Goal: Transaction & Acquisition: Download file/media

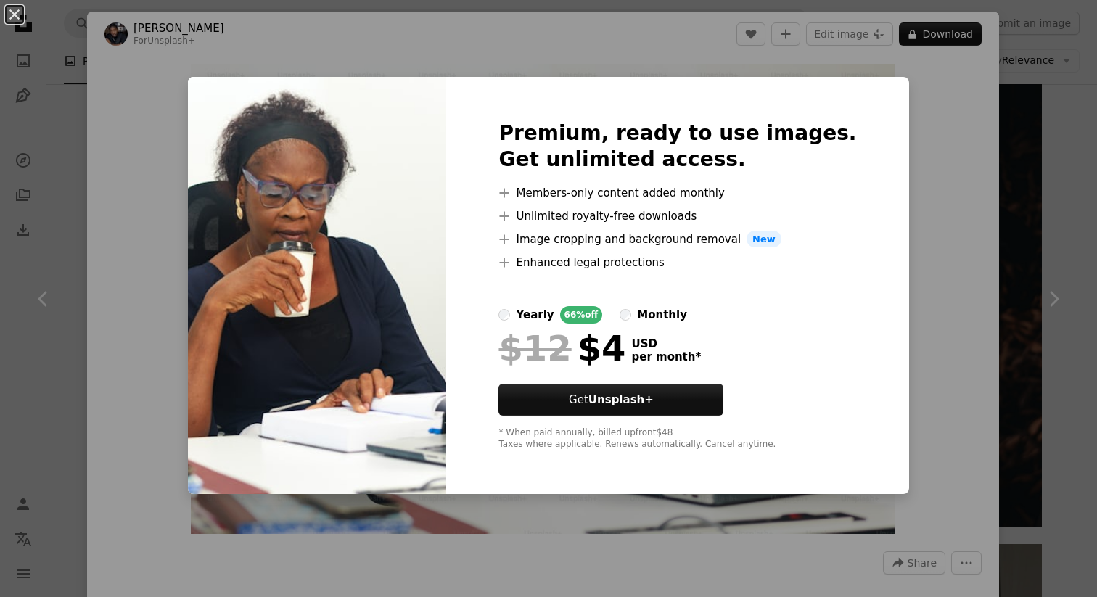
scroll to position [5828, 0]
click at [359, 56] on div "An X shape Premium, ready to use images. Get unlimited access. A plus sign Memb…" at bounding box center [548, 298] width 1097 height 597
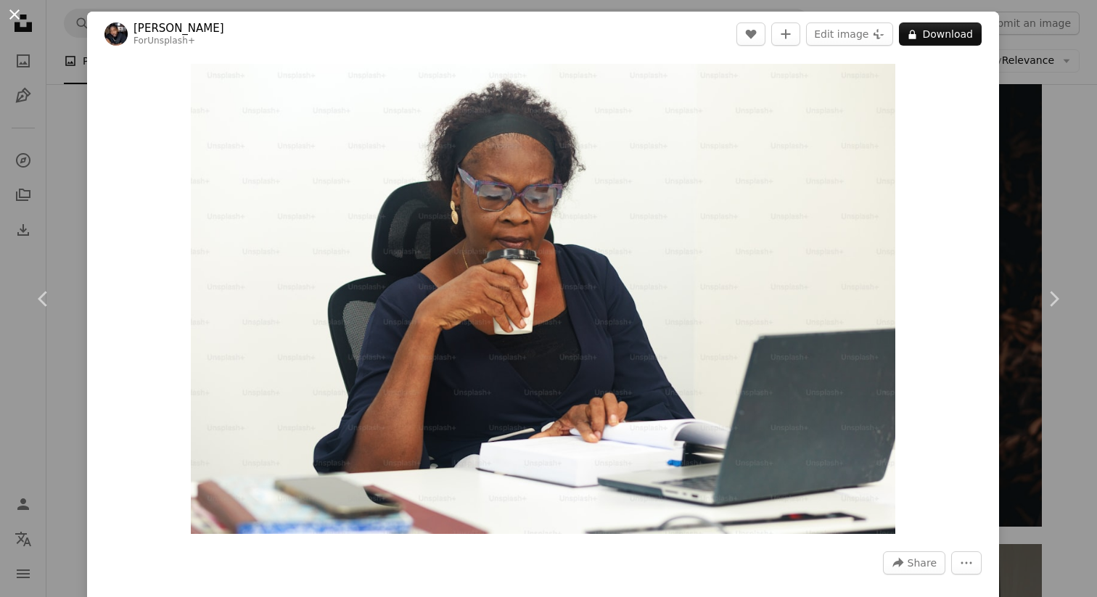
click at [15, 17] on button "An X shape" at bounding box center [14, 14] width 17 height 17
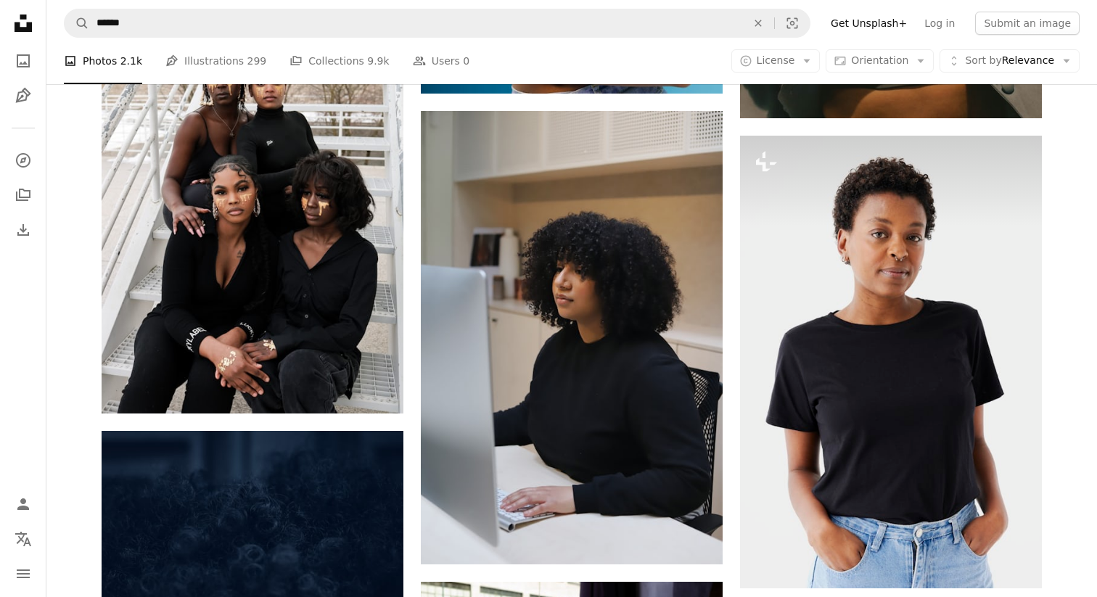
scroll to position [2804, 0]
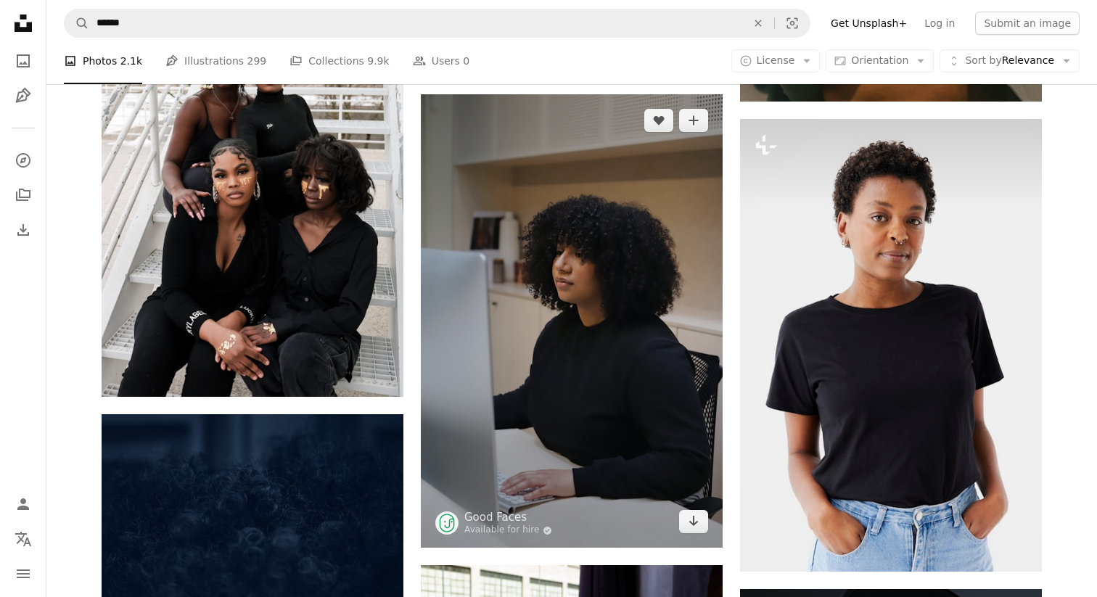
click at [643, 308] on img at bounding box center [572, 321] width 302 height 454
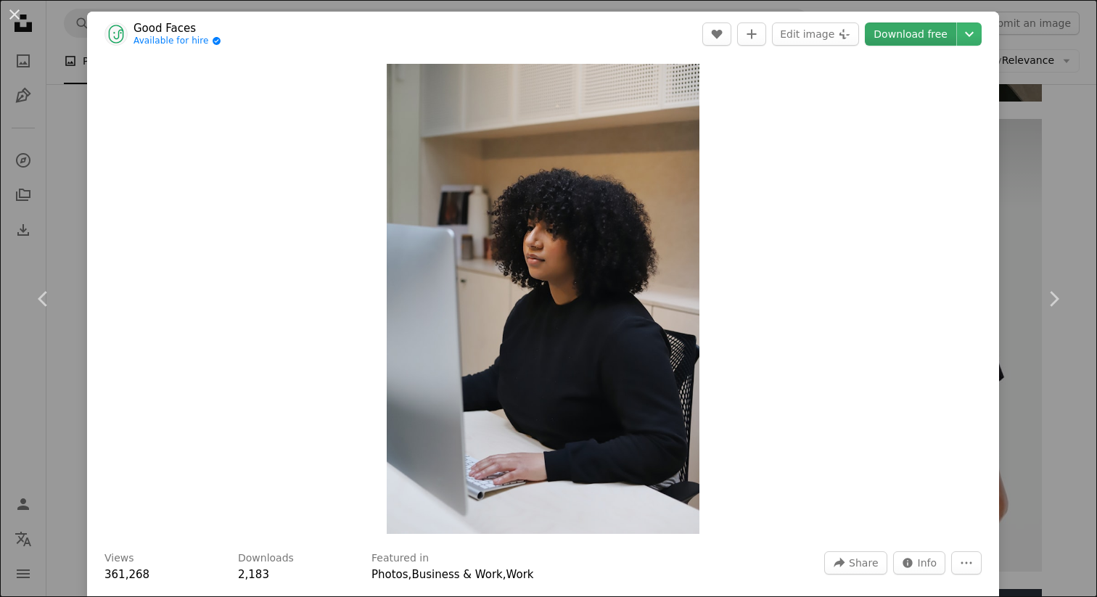
click at [928, 28] on link "Download free" at bounding box center [910, 33] width 91 height 23
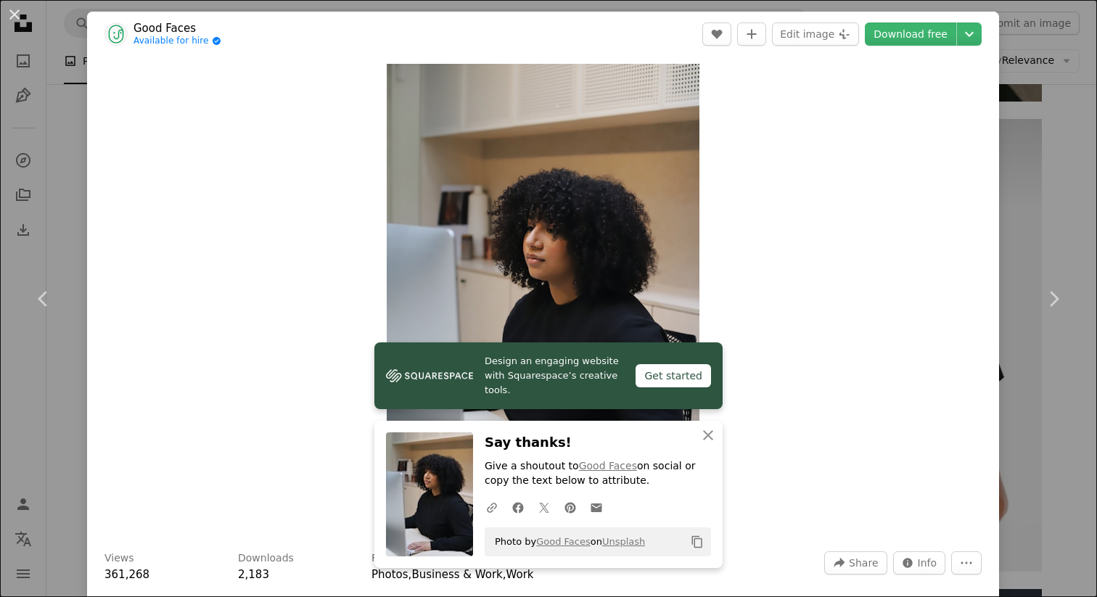
click at [697, 538] on icon "Copy content" at bounding box center [697, 542] width 13 height 13
click at [708, 434] on icon "button" at bounding box center [708, 435] width 10 height 10
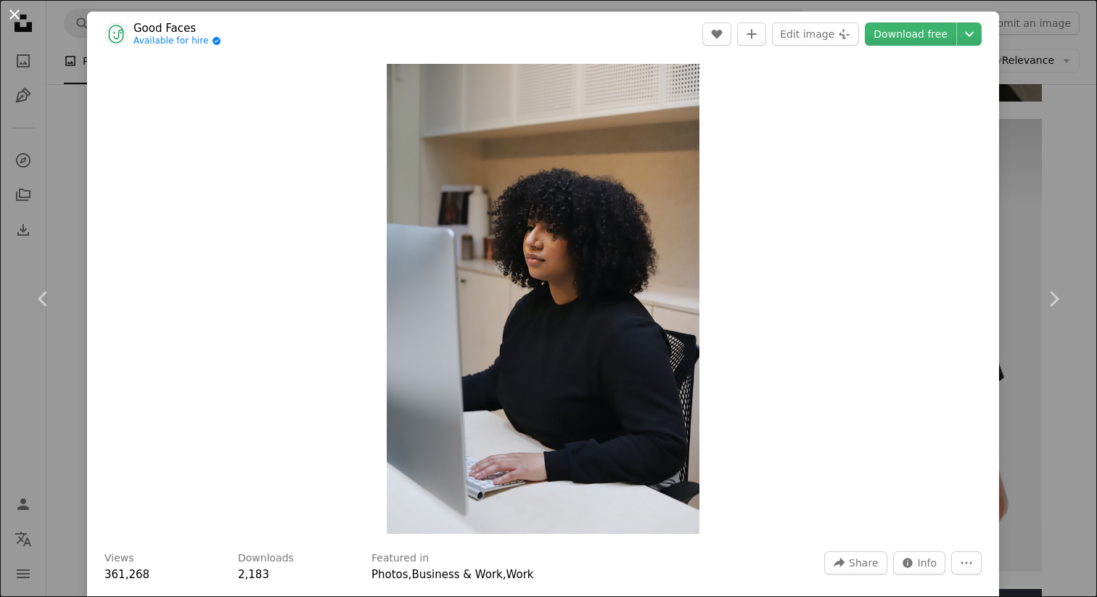
click at [14, 11] on button "An X shape" at bounding box center [14, 14] width 17 height 17
